Goal: Find specific page/section: Find specific page/section

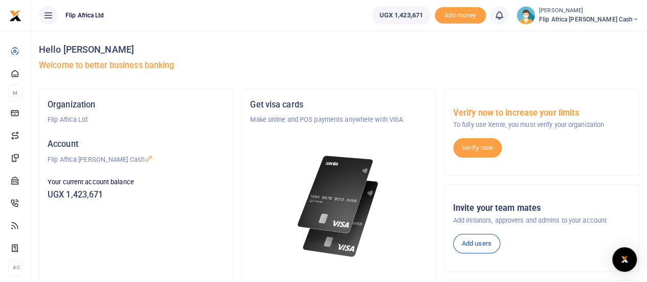
click at [71, 141] on h5 "Account" at bounding box center [136, 144] width 177 height 10
click at [63, 144] on h5 "Account" at bounding box center [136, 144] width 177 height 10
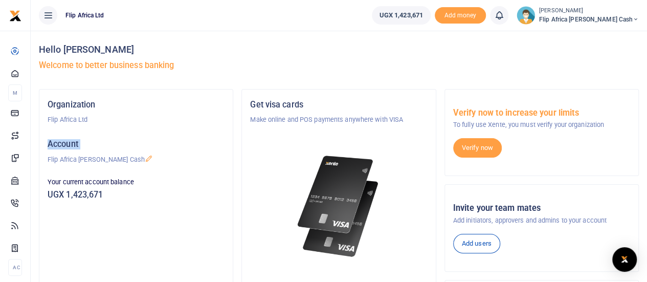
click at [63, 144] on h5 "Account" at bounding box center [136, 144] width 177 height 10
click at [73, 107] on h5 "Organization" at bounding box center [136, 105] width 177 height 10
click at [504, 16] on icon at bounding box center [499, 15] width 10 height 11
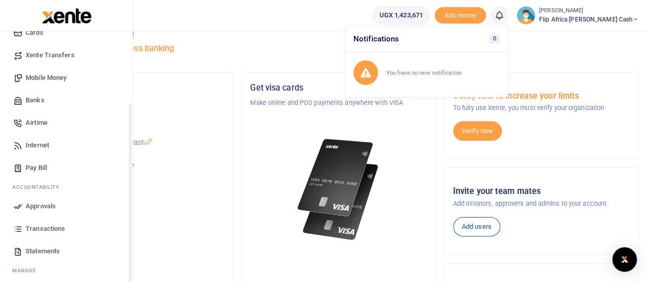
scroll to position [105, 0]
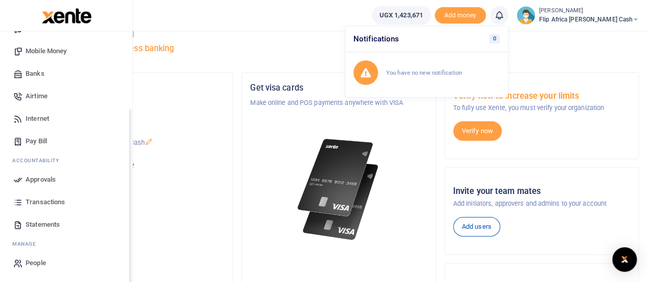
click at [33, 222] on span "Statements" at bounding box center [43, 224] width 34 height 10
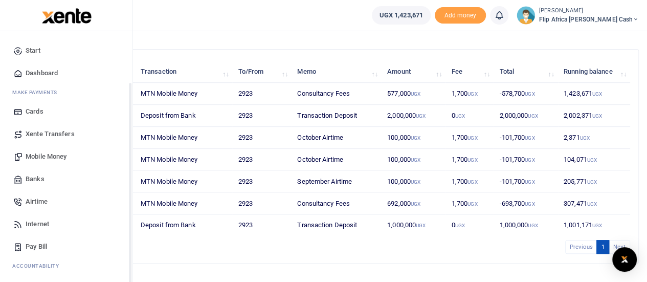
scroll to position [105, 0]
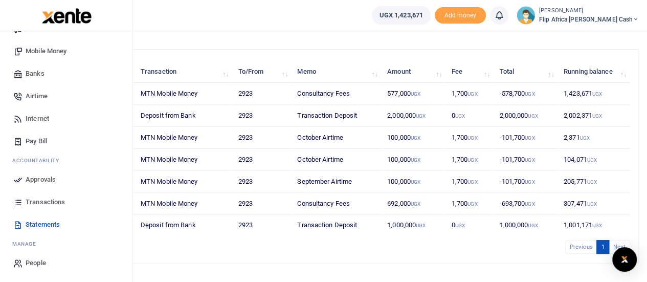
click at [32, 202] on span "Transactions" at bounding box center [45, 202] width 39 height 10
